Goal: Check status: Check status

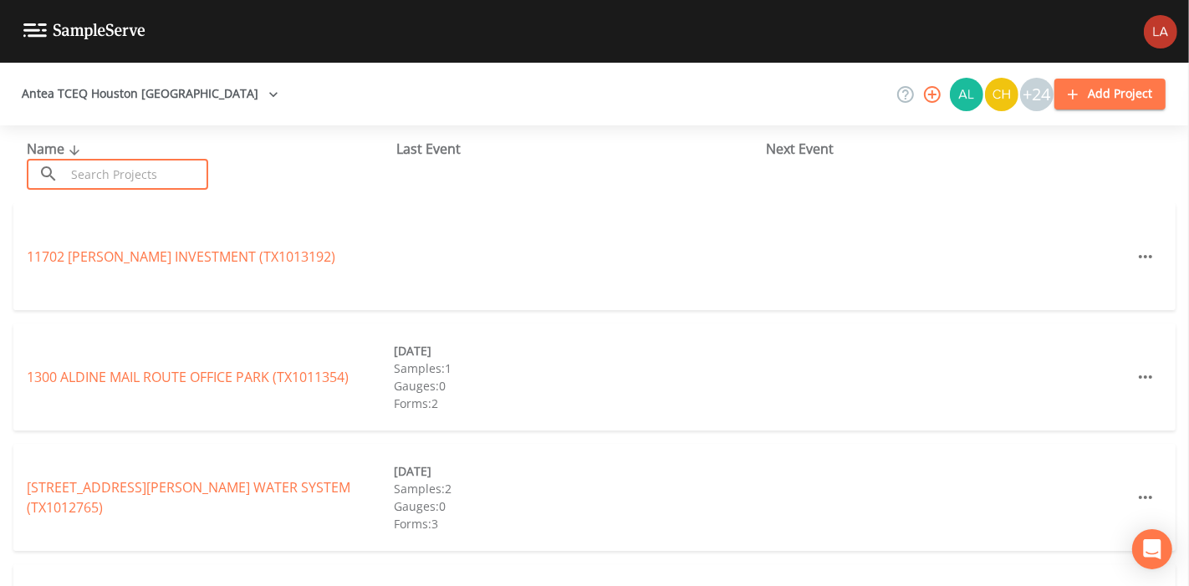
click at [191, 169] on input "text" at bounding box center [136, 174] width 143 height 31
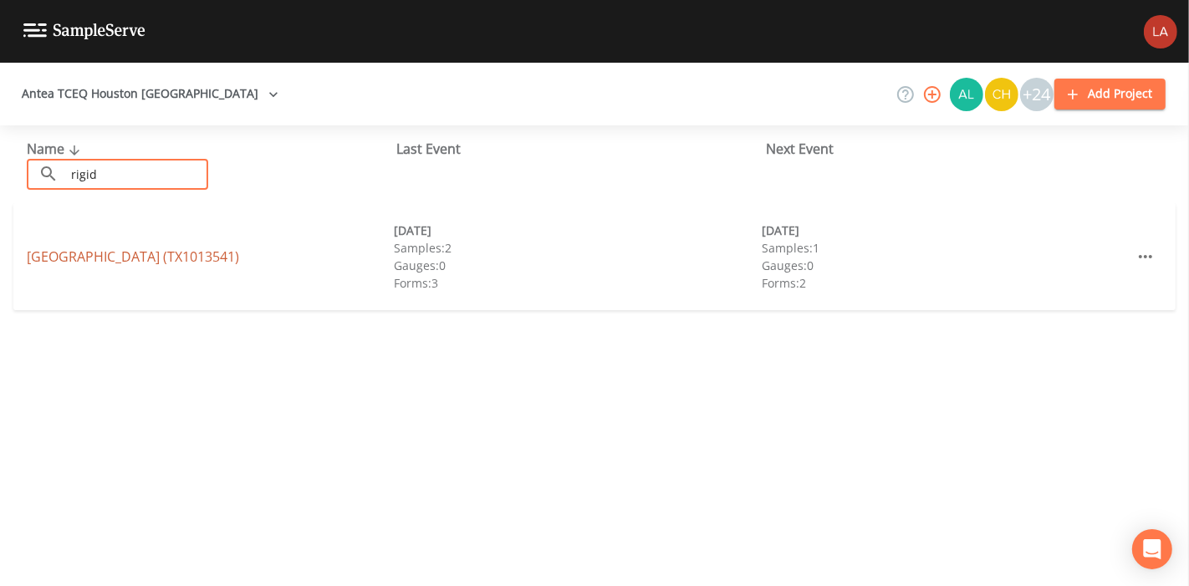
type input "rigid"
click at [77, 257] on link "[GEOGRAPHIC_DATA] (TX1013541)" at bounding box center [133, 256] width 212 height 18
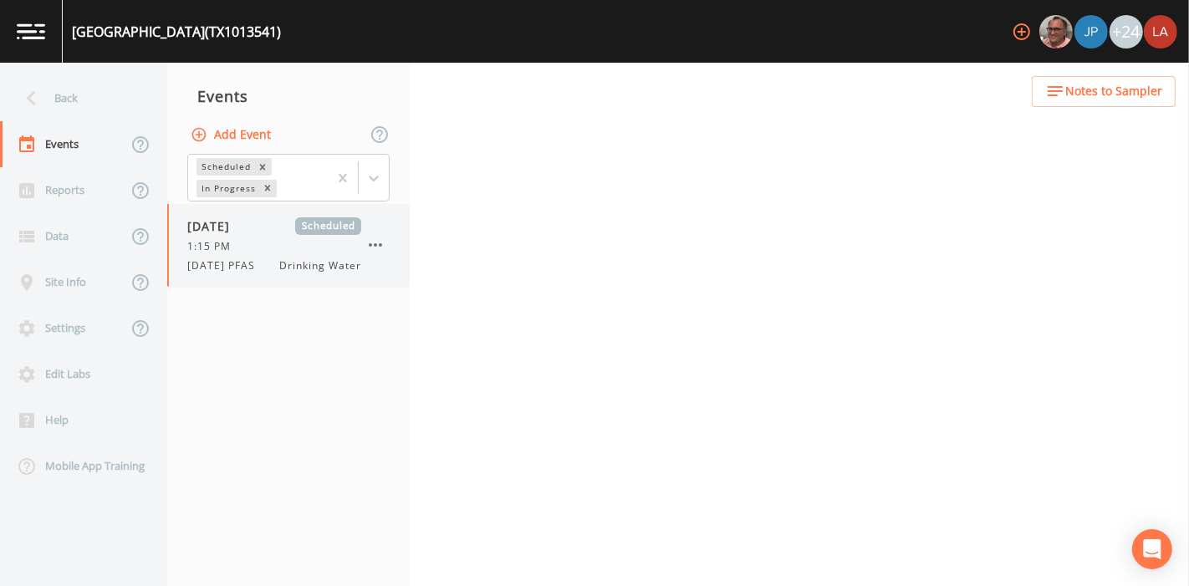
click at [257, 263] on span "[DATE] PFAS" at bounding box center [226, 265] width 78 height 15
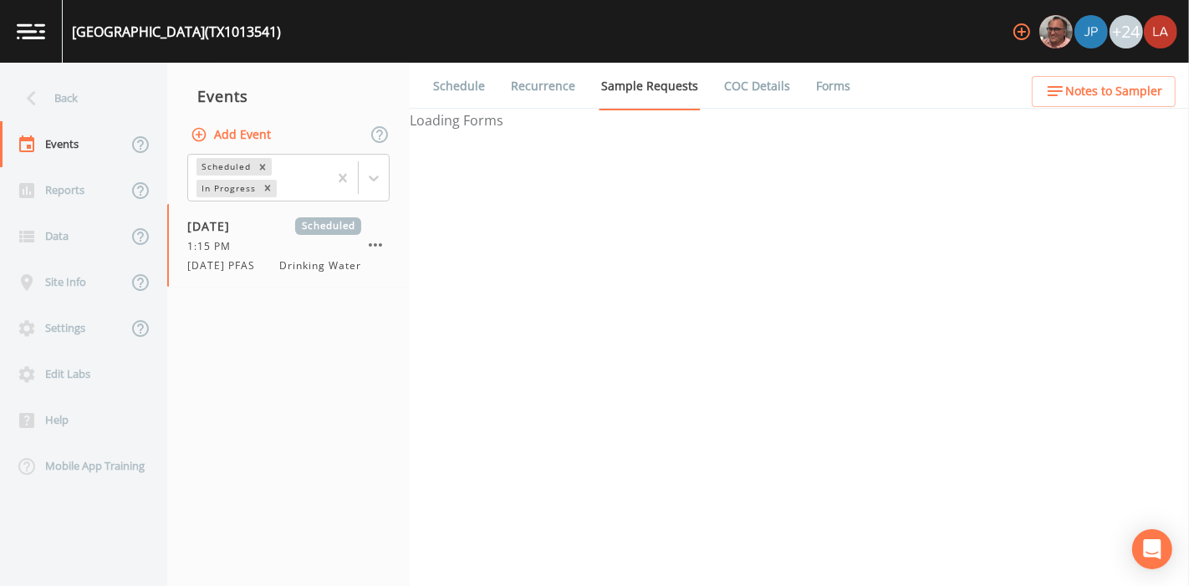
click at [458, 74] on link "Schedule" at bounding box center [459, 86] width 57 height 47
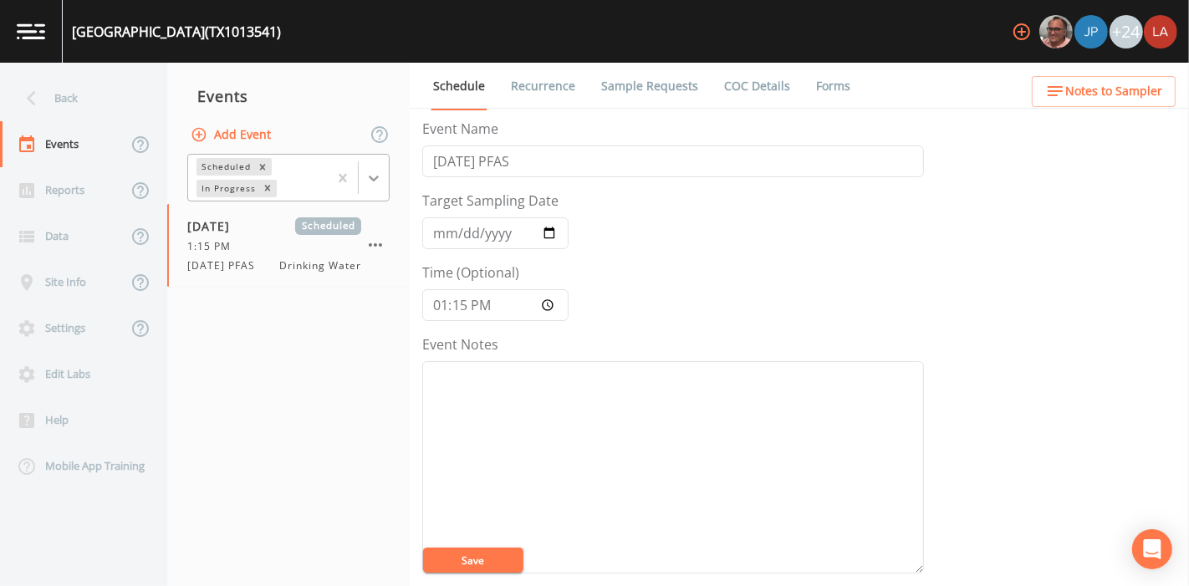
click at [379, 173] on icon at bounding box center [373, 178] width 17 height 17
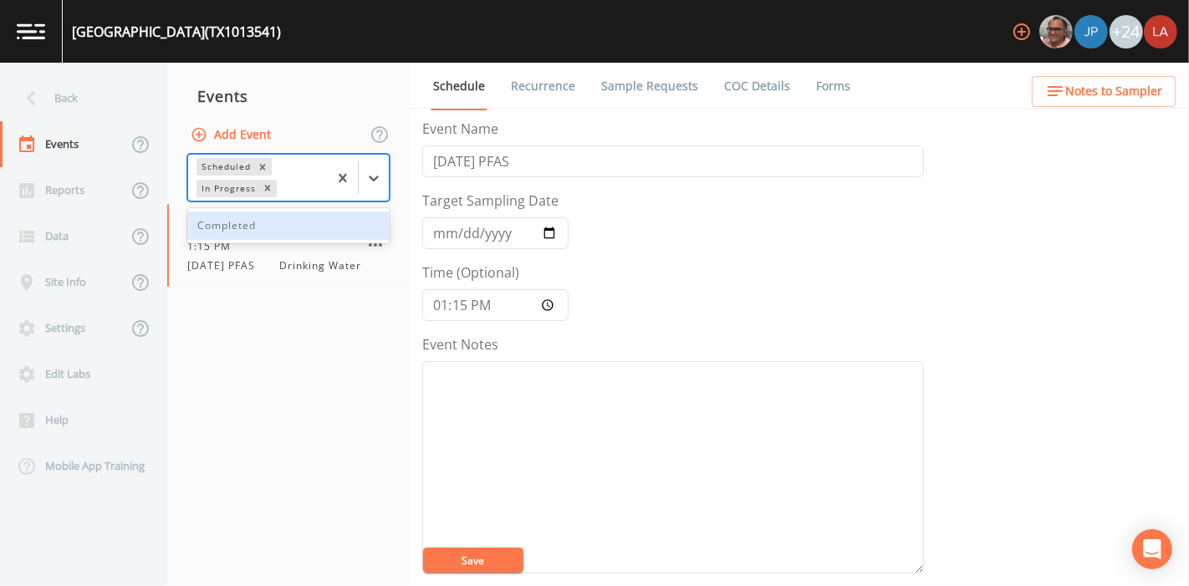
click at [272, 218] on div "Completed" at bounding box center [288, 226] width 202 height 28
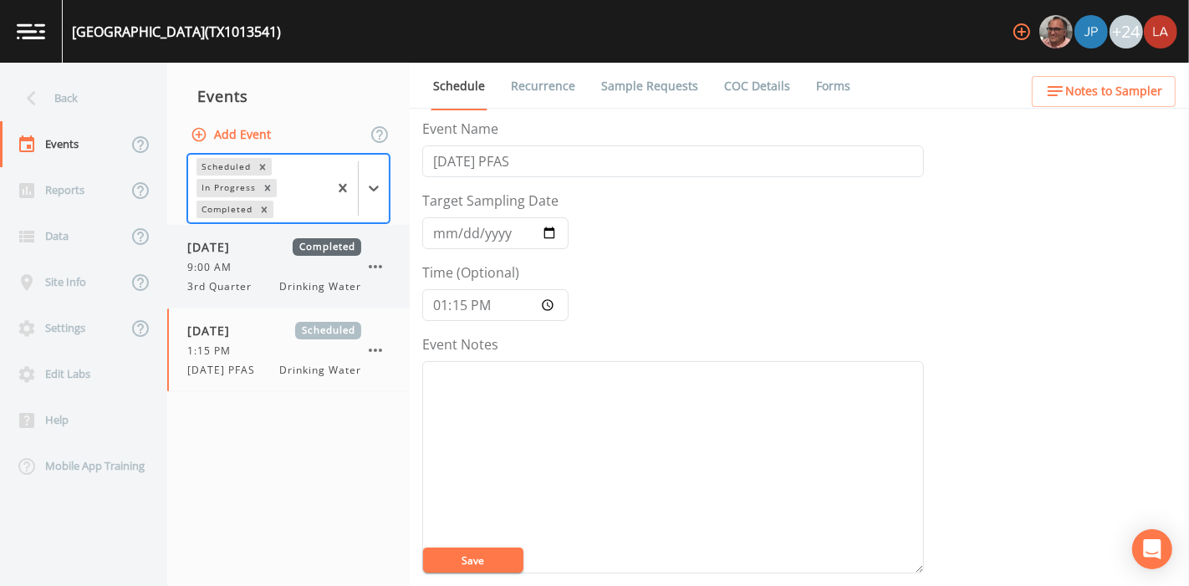
click at [242, 254] on span "[DATE]" at bounding box center [214, 247] width 54 height 18
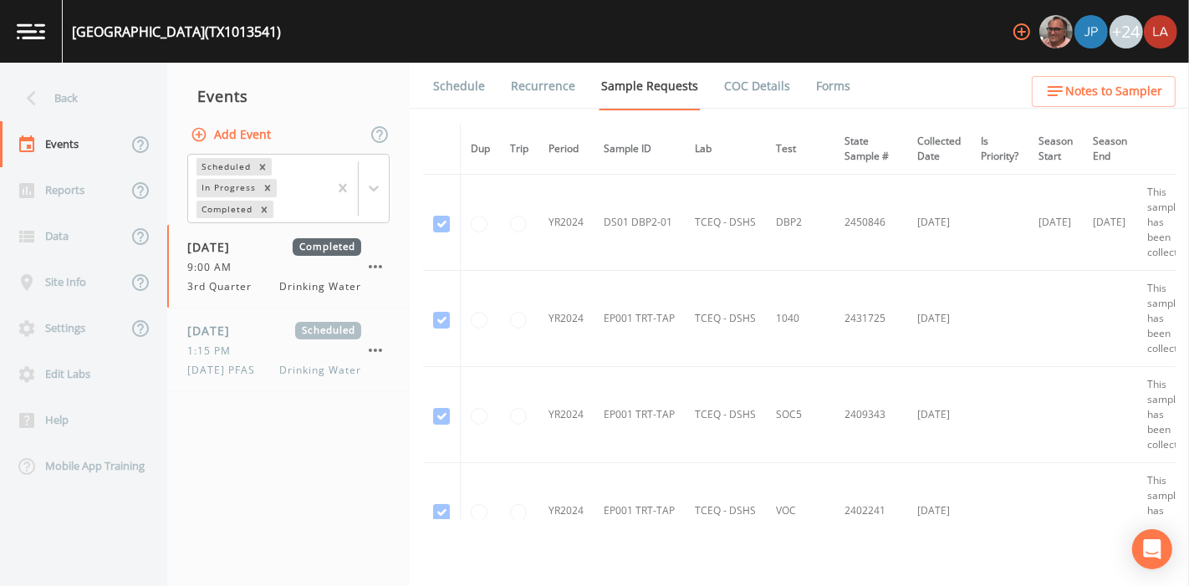
click at [461, 84] on link "Schedule" at bounding box center [459, 86] width 57 height 47
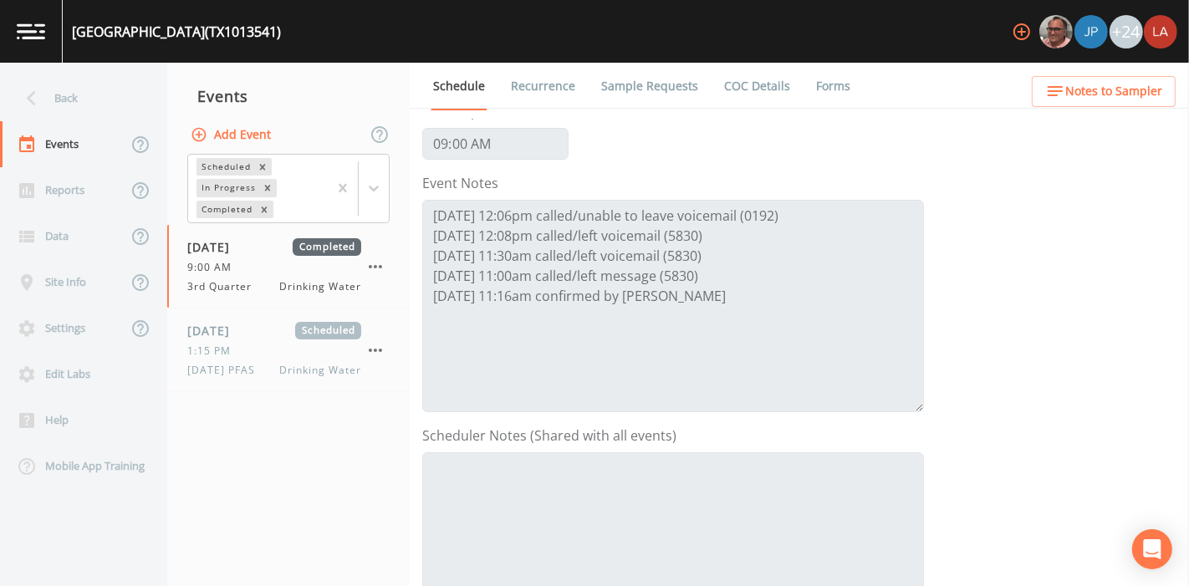
scroll to position [167, 0]
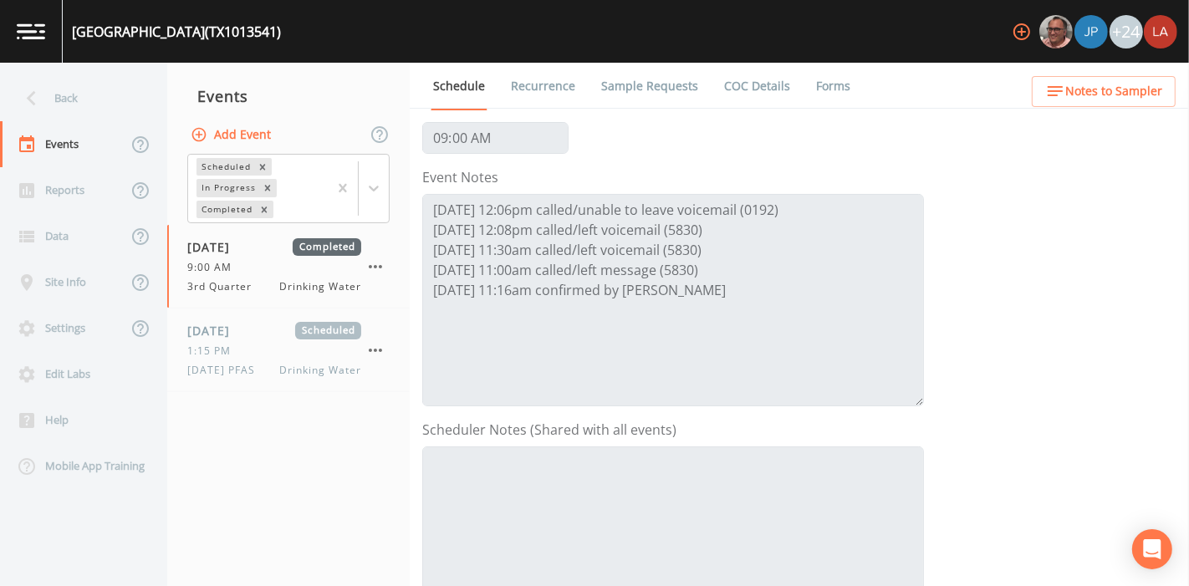
click at [45, 73] on nav "Back Events Reports Data Site Info Settings Edit Labs Help Mobile App Training" at bounding box center [83, 324] width 167 height 523
click at [61, 92] on div "Back" at bounding box center [75, 98] width 150 height 46
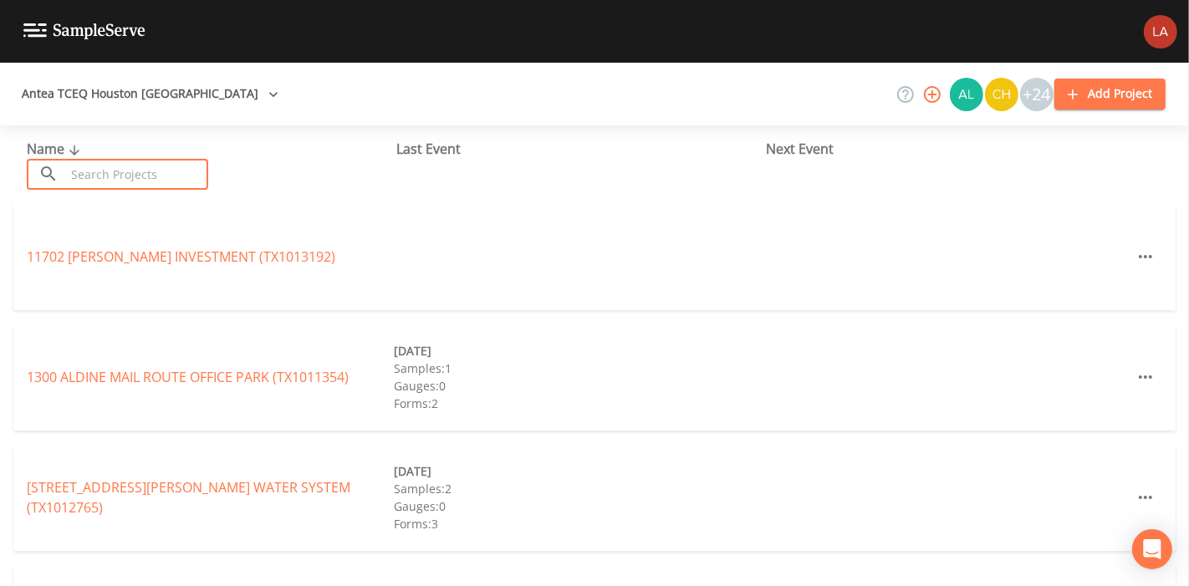
click at [173, 177] on input "text" at bounding box center [136, 174] width 143 height 31
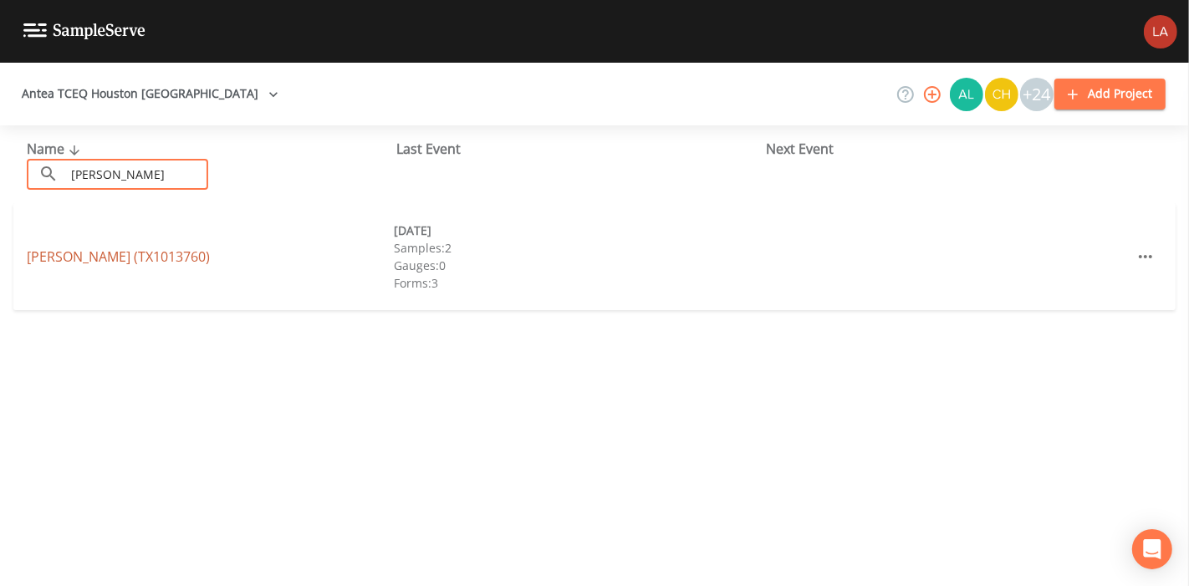
type input "[PERSON_NAME]"
click at [79, 263] on link "[PERSON_NAME] (TX1013760)" at bounding box center [118, 256] width 183 height 18
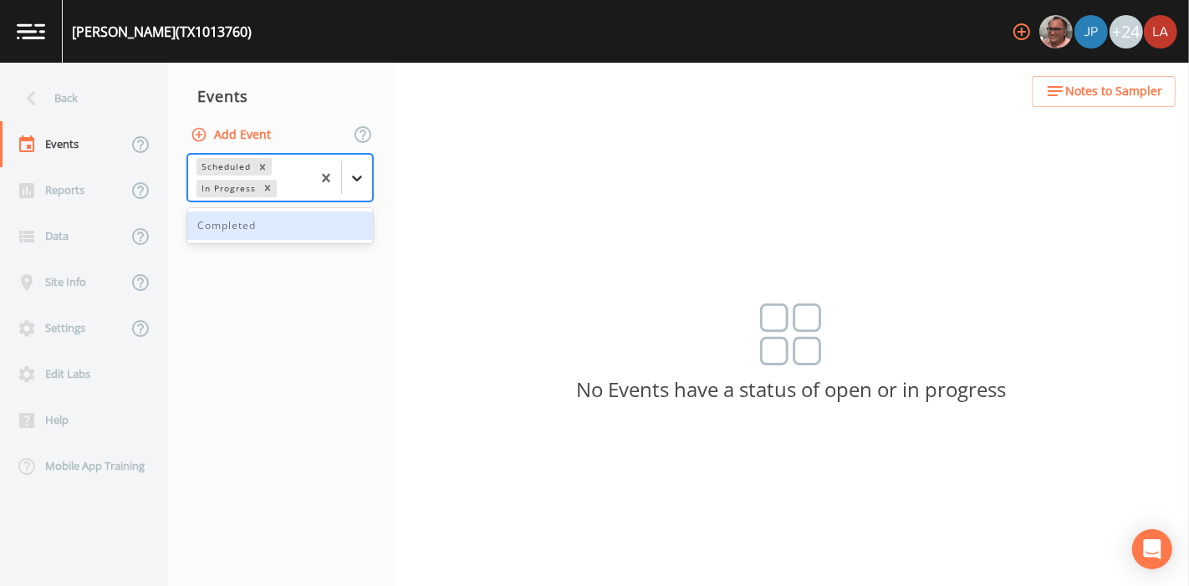
click at [355, 171] on icon at bounding box center [357, 178] width 17 height 17
click at [266, 223] on div "Completed" at bounding box center [280, 226] width 186 height 28
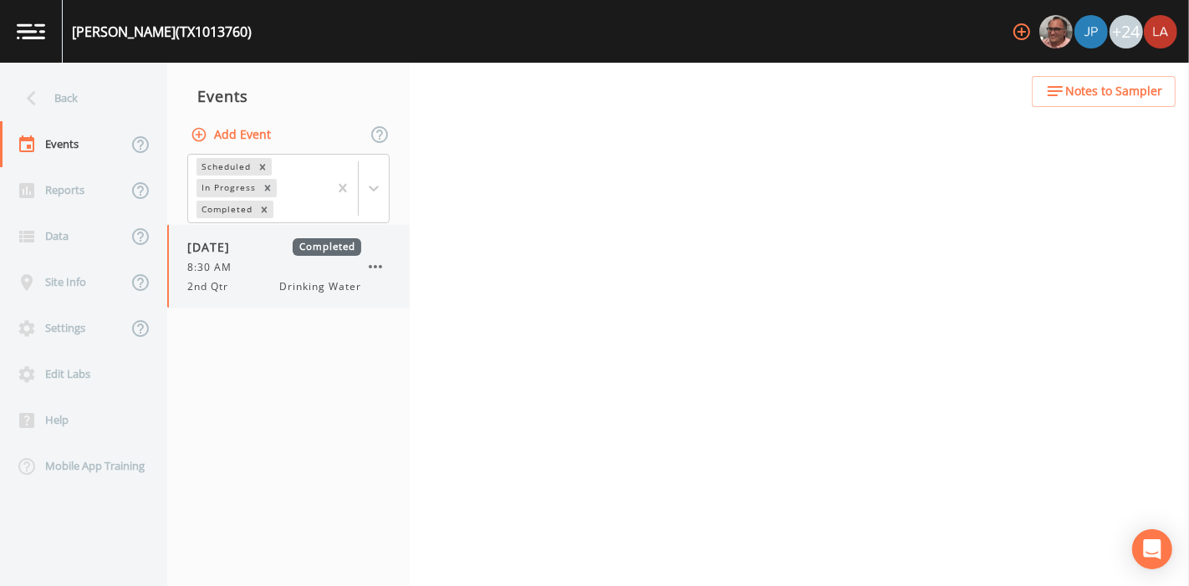
click at [247, 274] on div "[DATE] Completed 8:30 AM 2nd Qtr Drinking Water" at bounding box center [274, 266] width 174 height 56
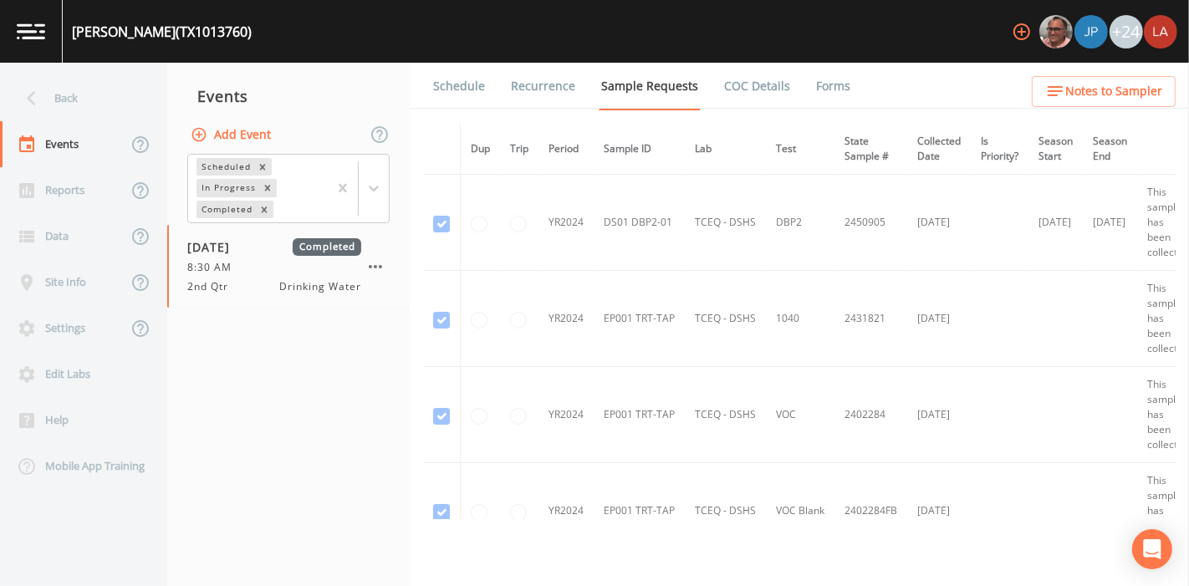
click at [460, 99] on link "Schedule" at bounding box center [459, 86] width 57 height 47
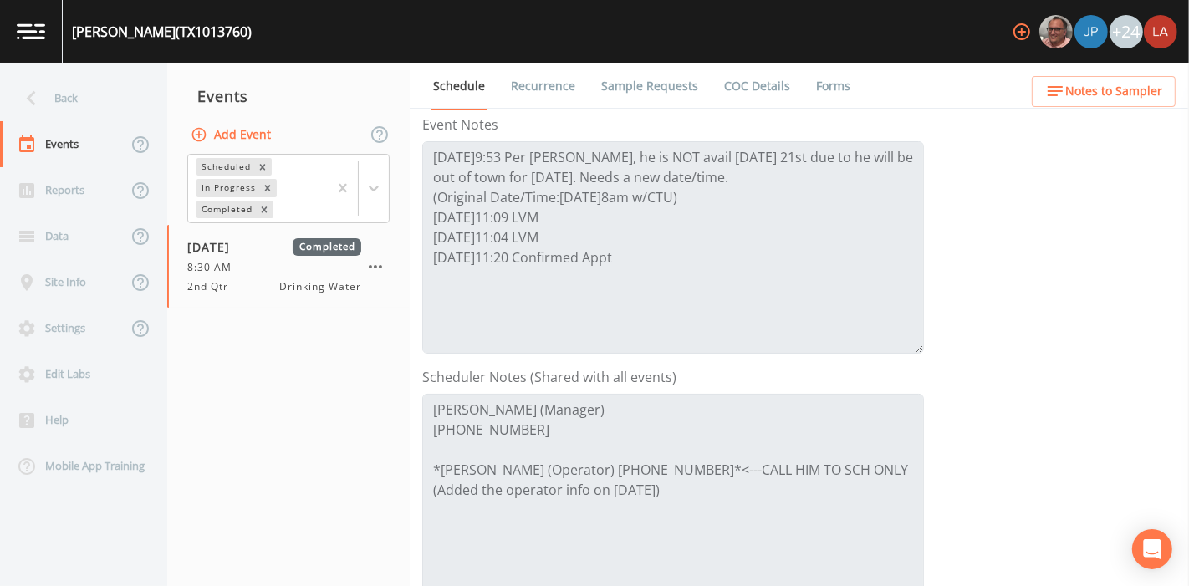
scroll to position [221, 0]
click at [53, 94] on div "Back" at bounding box center [75, 98] width 150 height 46
